Goal: Information Seeking & Learning: Learn about a topic

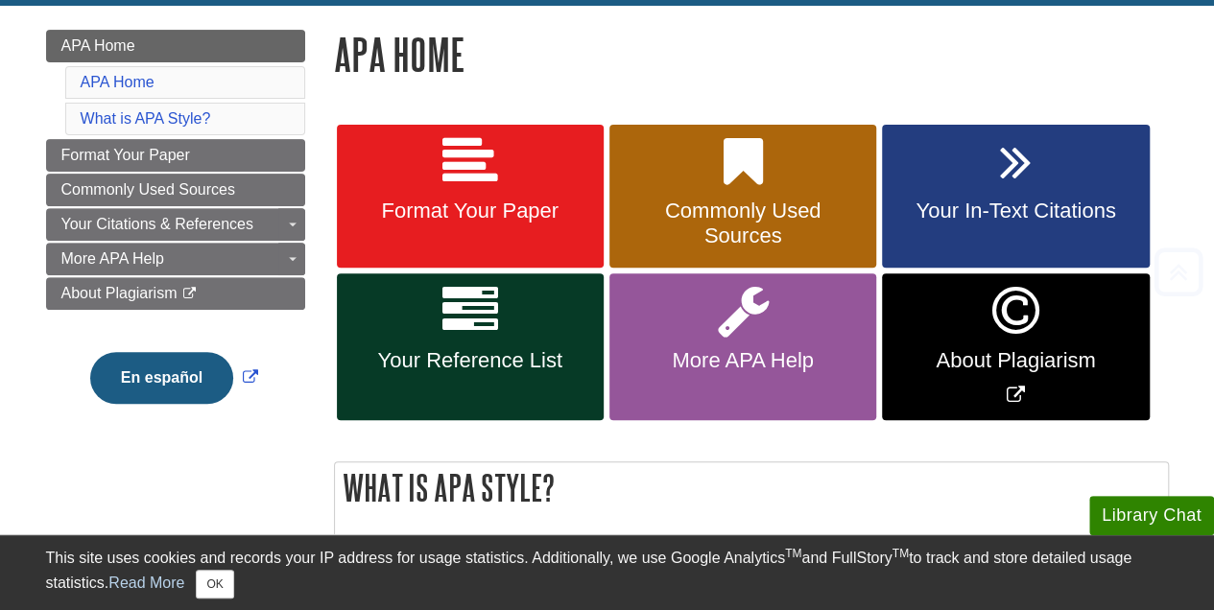
scroll to position [288, 0]
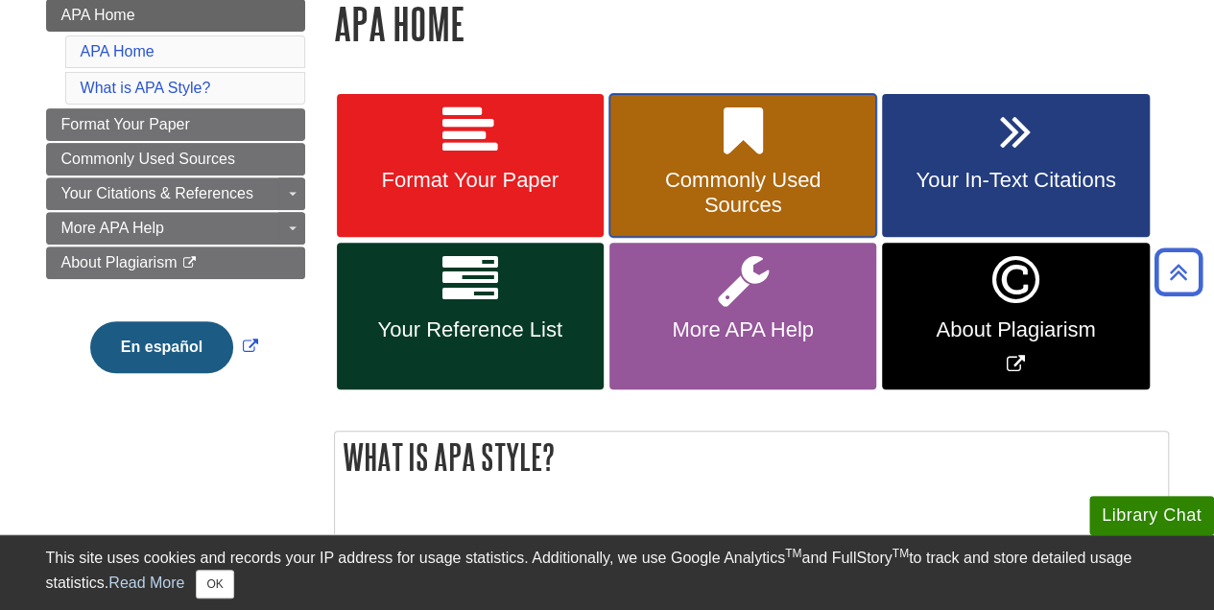
click at [756, 107] on icon at bounding box center [743, 132] width 39 height 56
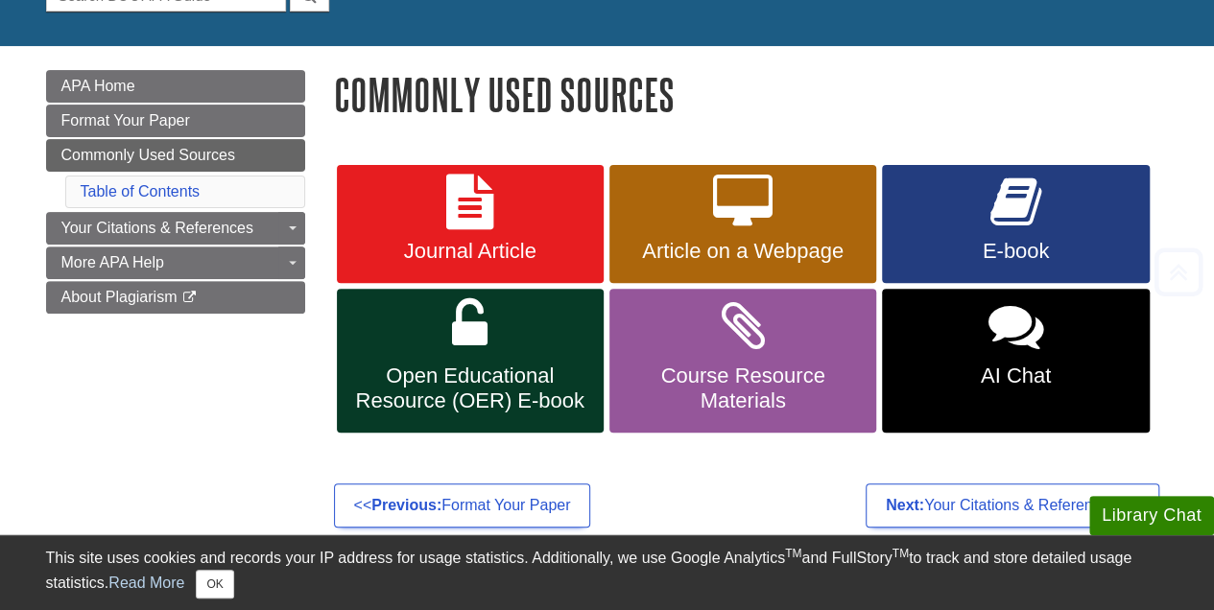
scroll to position [288, 0]
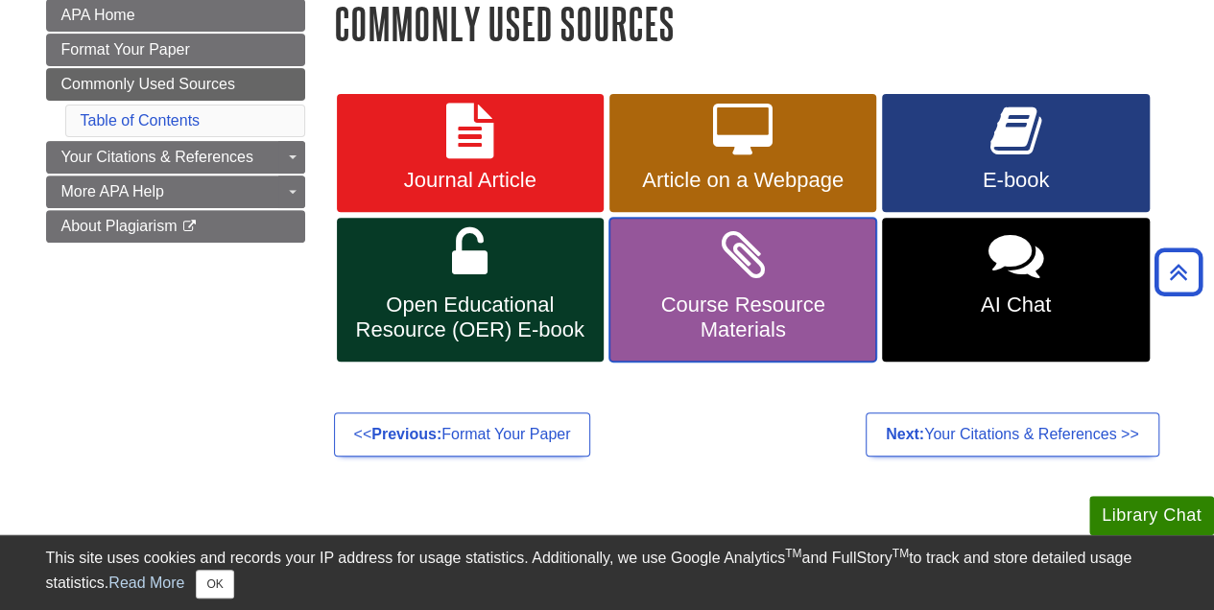
click at [818, 271] on link "Course Resource Materials" at bounding box center [742, 290] width 267 height 144
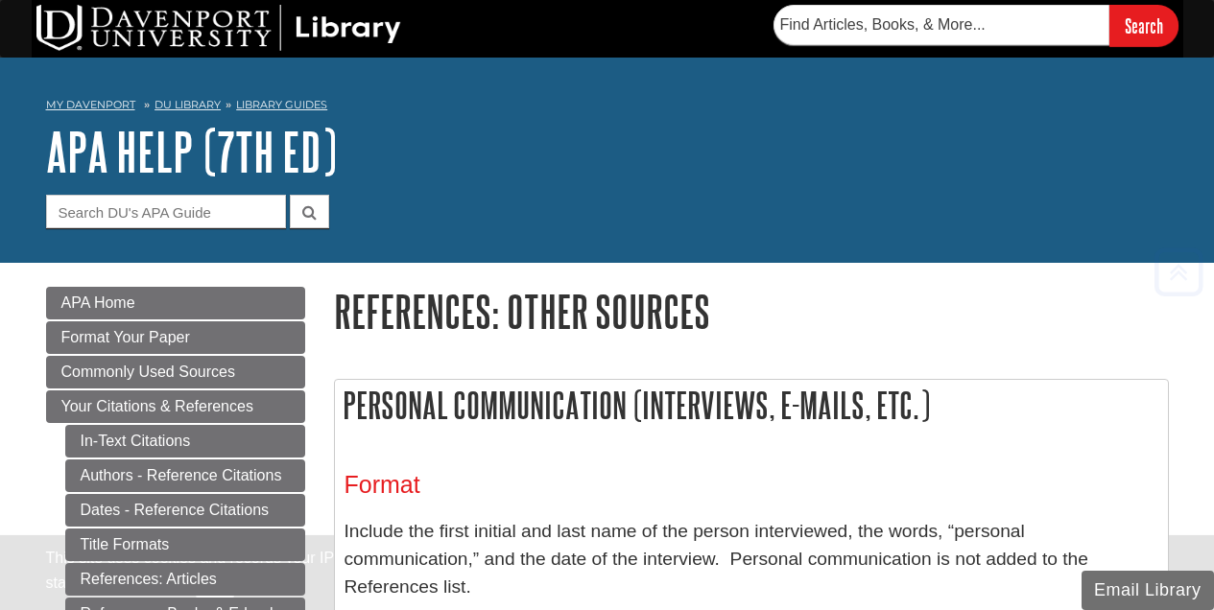
scroll to position [5632, 0]
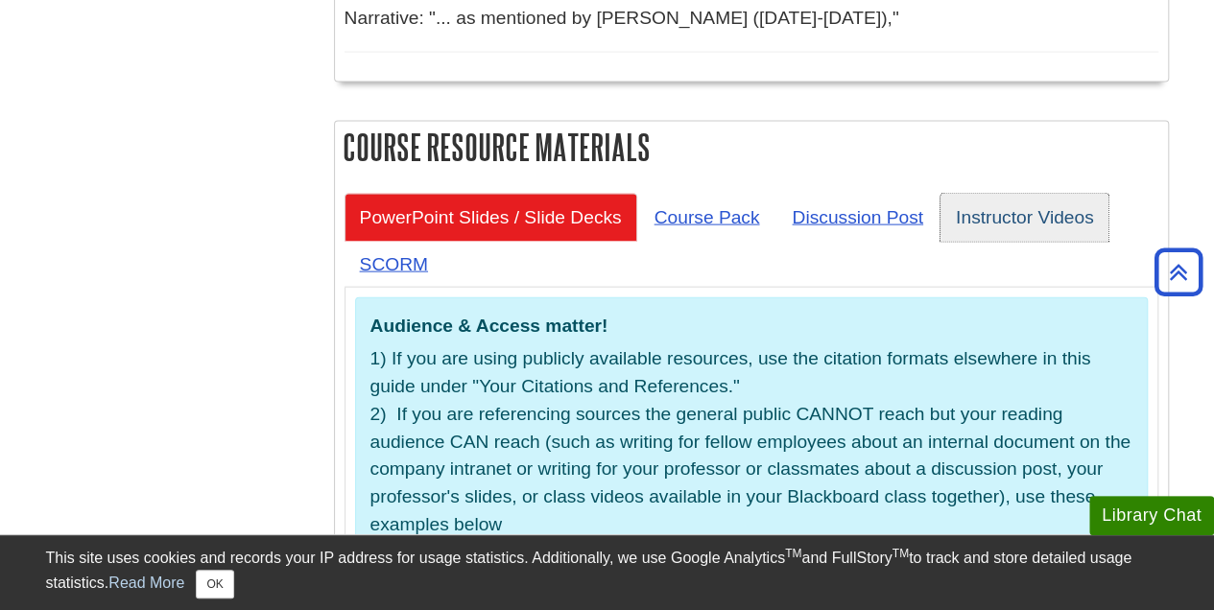
click at [1025, 194] on link "Instructor Videos" at bounding box center [1024, 217] width 169 height 47
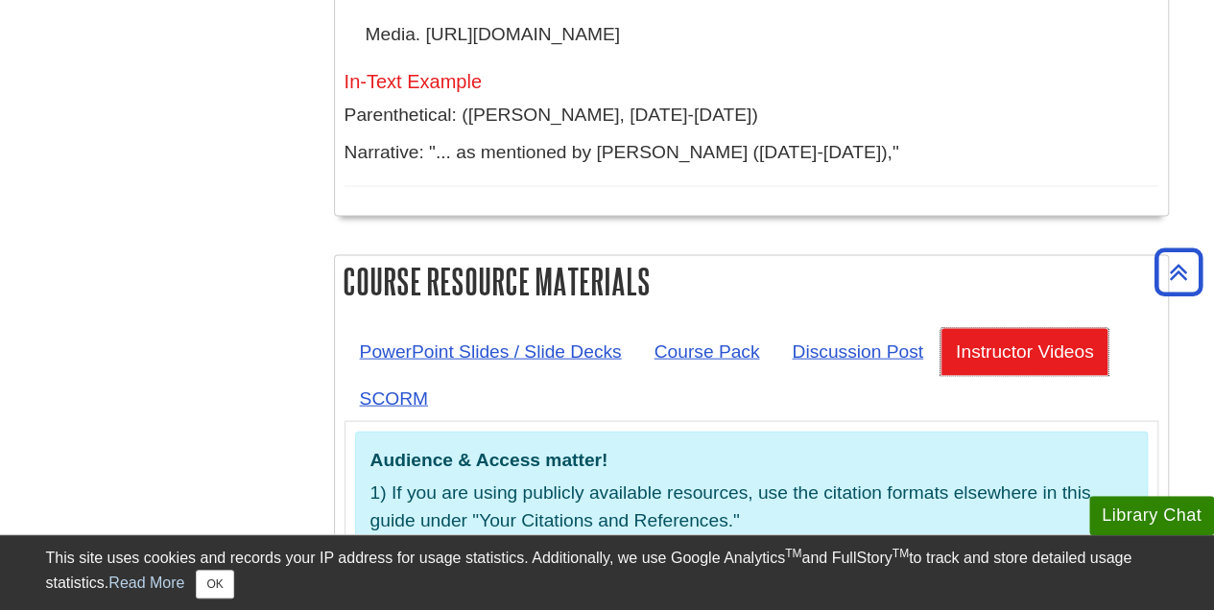
scroll to position [5470, 0]
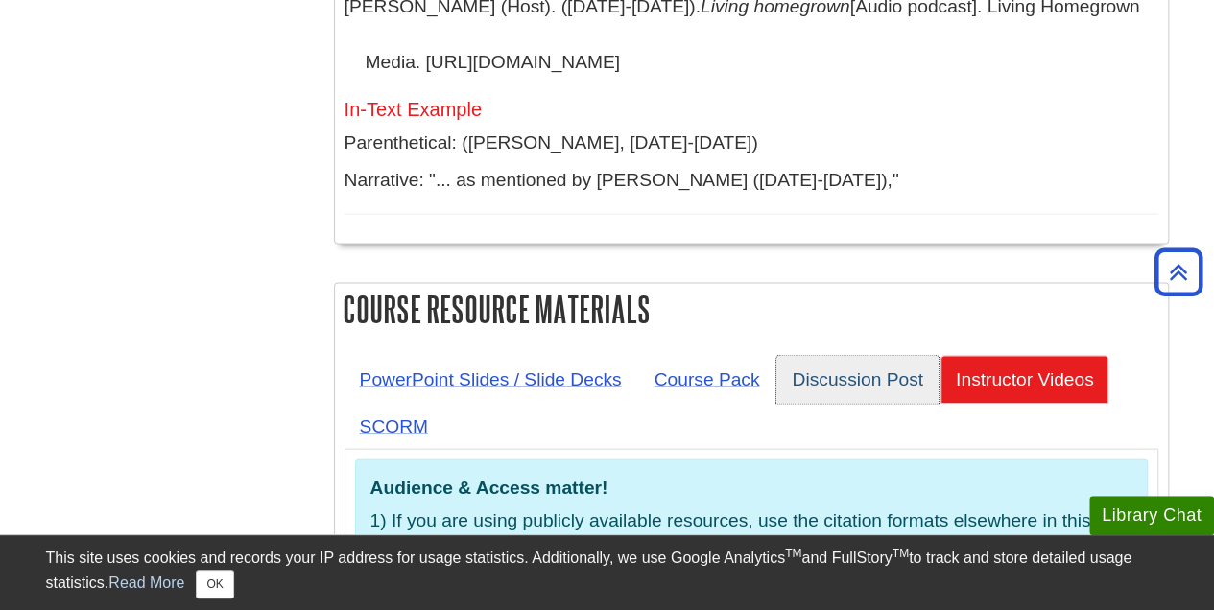
click at [843, 356] on link "Discussion Post" at bounding box center [857, 379] width 162 height 47
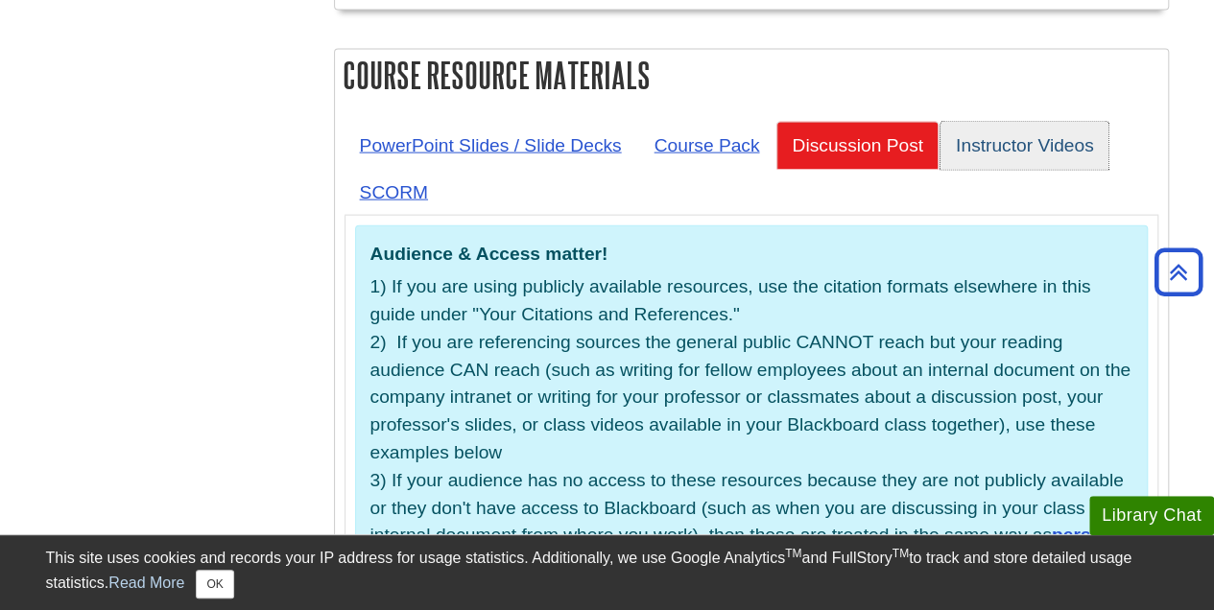
scroll to position [5566, 0]
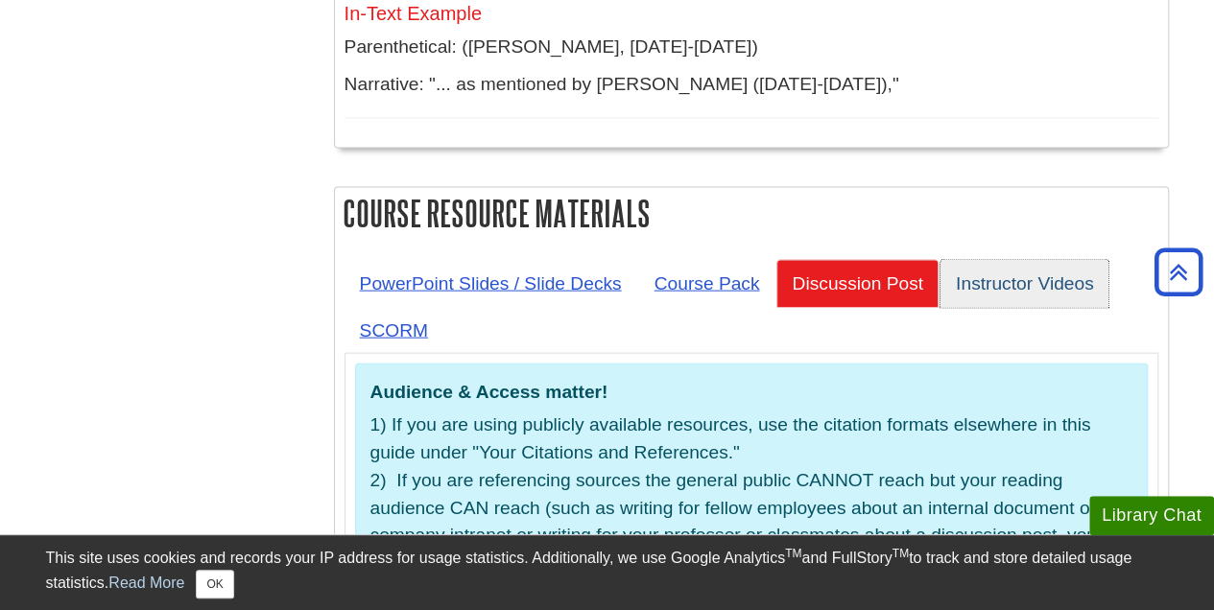
click at [999, 260] on link "Instructor Videos" at bounding box center [1024, 283] width 169 height 47
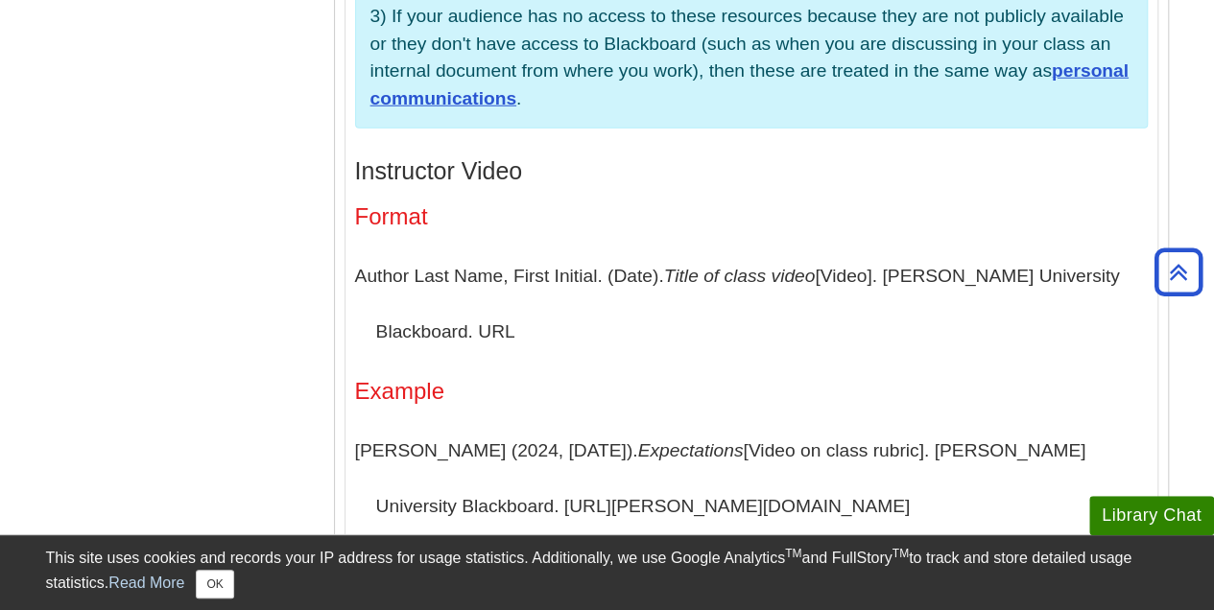
scroll to position [6142, 0]
